Goal: Browse casually: Explore the website without a specific task or goal

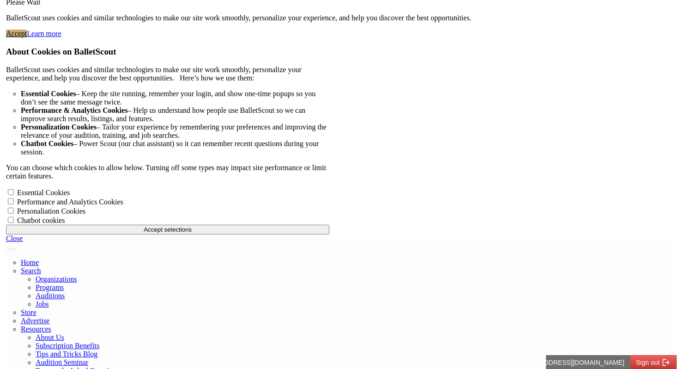
scroll to position [62, 0]
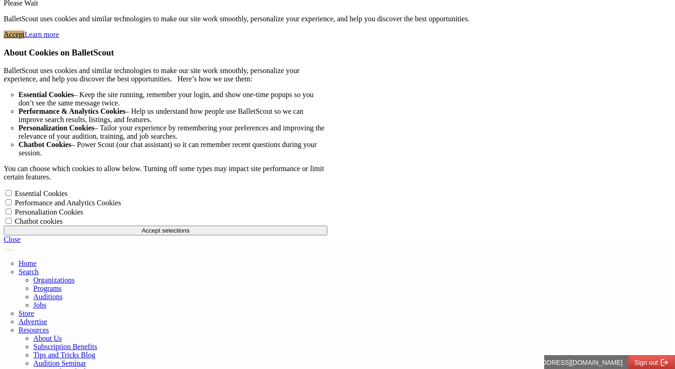
click at [59, 38] on ins "Learn more" at bounding box center [41, 35] width 34 height 8
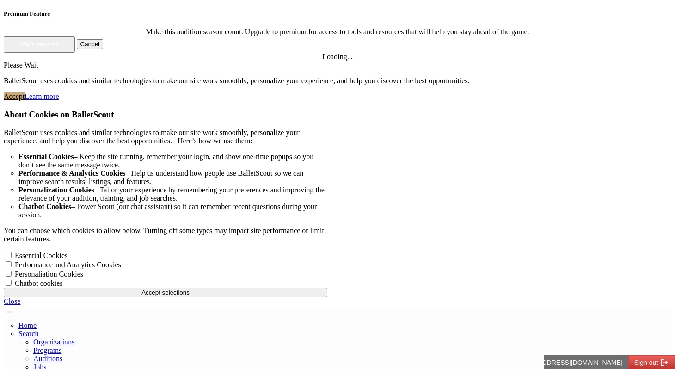
click at [59, 100] on ins "Learn more" at bounding box center [41, 96] width 34 height 8
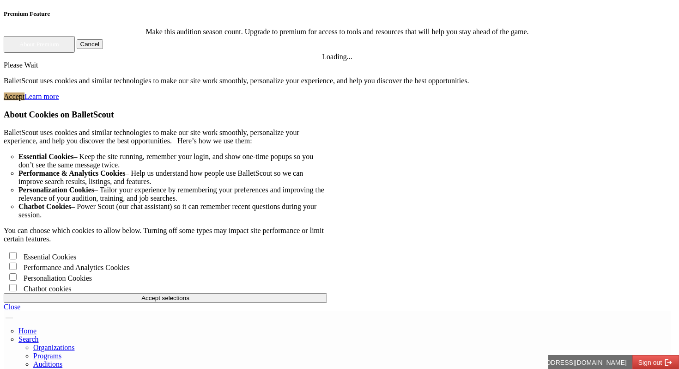
click at [327, 110] on div "About Cookies on BalletScout" at bounding box center [166, 115] width 324 height 10
click at [567, 110] on div "About Cookies on BalletScout BalletScout uses cookies and similar technologies …" at bounding box center [337, 211] width 667 height 202
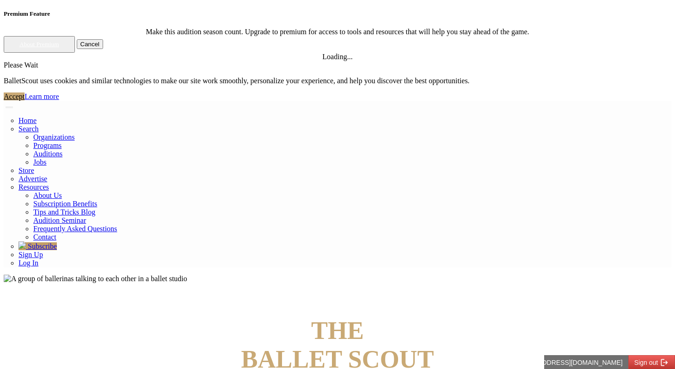
click at [59, 100] on ins "Learn more" at bounding box center [41, 96] width 34 height 8
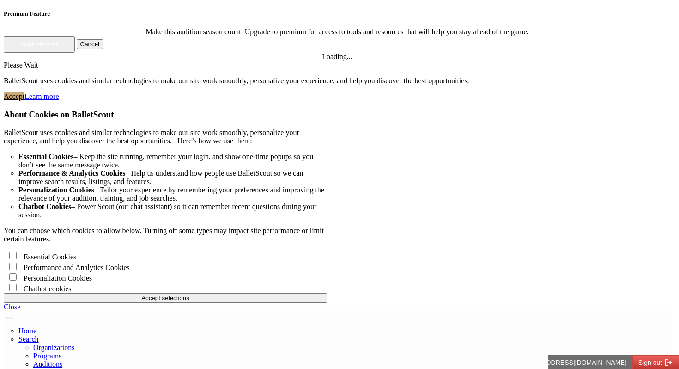
click at [324, 303] on button "Accept selections" at bounding box center [166, 298] width 324 height 10
click at [327, 303] on button "Accept selections" at bounding box center [166, 298] width 324 height 10
click at [324, 303] on button "Accept selections" at bounding box center [166, 298] width 324 height 10
click at [20, 311] on link "Close" at bounding box center [12, 307] width 17 height 8
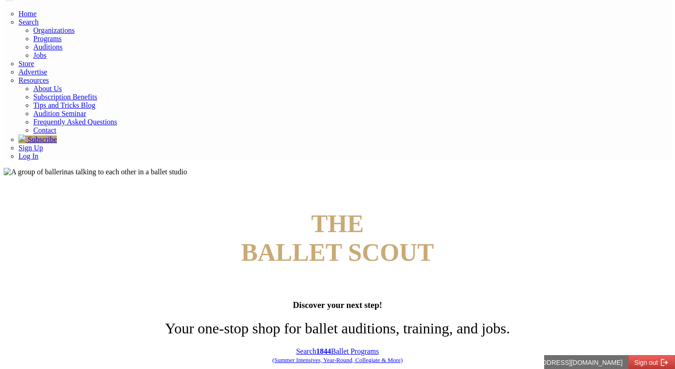
scroll to position [124, 0]
